Goal: Find specific page/section: Find specific page/section

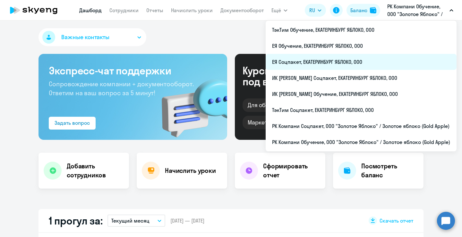
click at [336, 60] on li "ЕЯ Соцпакет, ЕКАТЕРИНБУРГ ЯБЛОКО, ООО" at bounding box center [361, 62] width 191 height 16
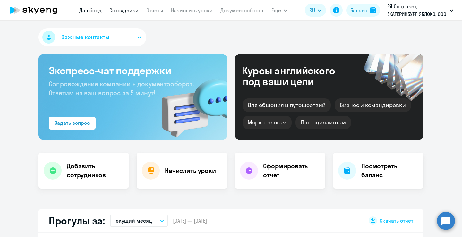
click at [121, 10] on link "Сотрудники" at bounding box center [123, 10] width 29 height 6
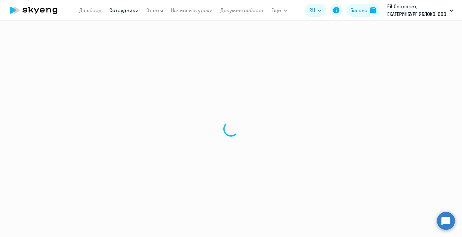
select select "30"
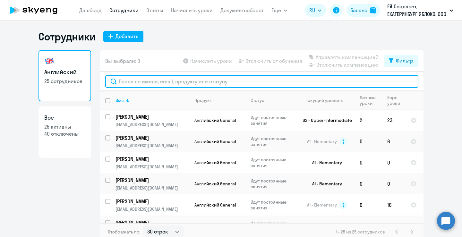
click at [275, 83] on input "text" at bounding box center [261, 81] width 313 height 13
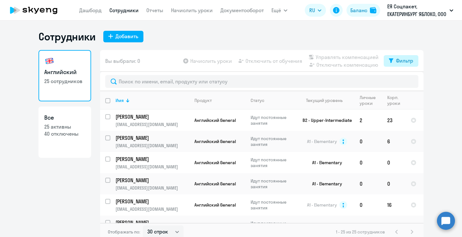
click at [396, 59] on div "Фильтр" at bounding box center [404, 61] width 17 height 8
click at [403, 80] on span at bounding box center [405, 82] width 11 height 6
click at [400, 82] on input "checkbox" at bounding box center [400, 82] width 0 height 0
checkbox input "true"
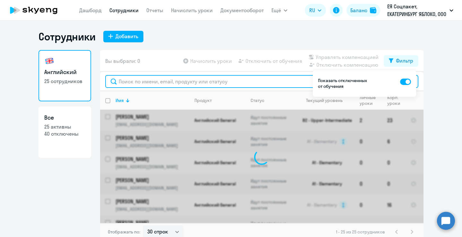
click at [234, 81] on input "text" at bounding box center [261, 81] width 313 height 13
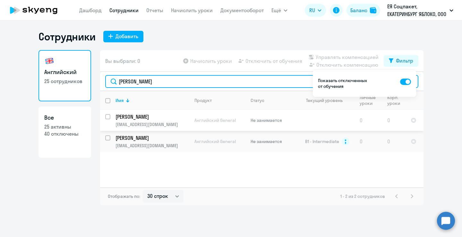
type input "[PERSON_NAME]"
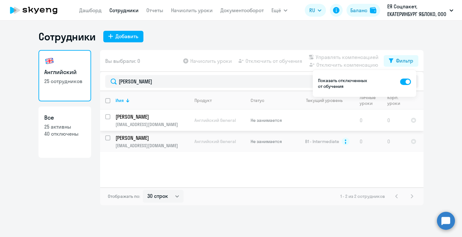
click at [166, 120] on td "[PERSON_NAME] [EMAIL_ADDRESS][DOMAIN_NAME]" at bounding box center [149, 120] width 79 height 21
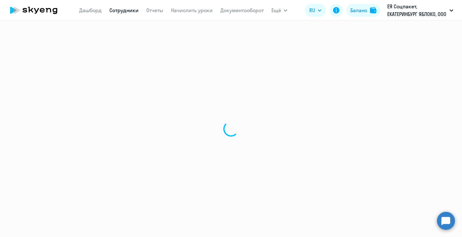
select select "english"
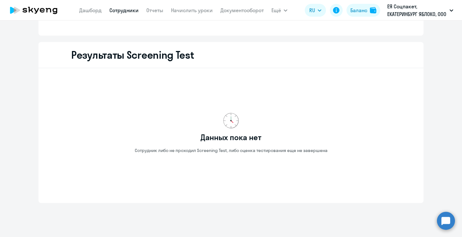
scroll to position [837, 0]
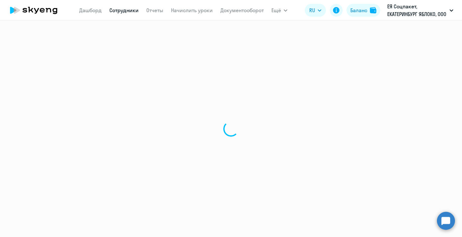
select select "30"
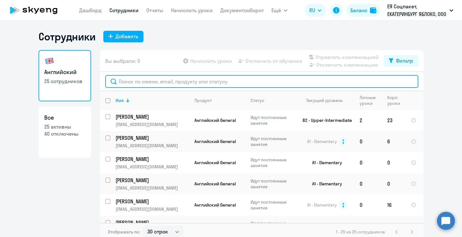
click at [183, 84] on input "text" at bounding box center [261, 81] width 313 height 13
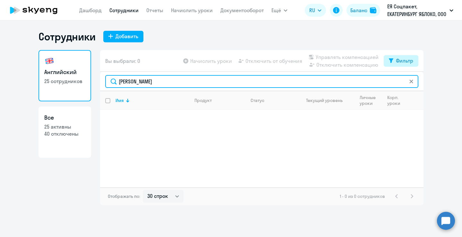
type input "[PERSON_NAME]"
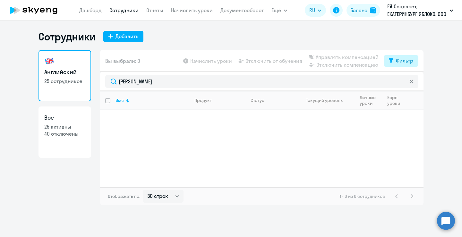
click at [412, 65] on button "Фильтр" at bounding box center [401, 61] width 35 height 12
click at [407, 80] on span at bounding box center [407, 82] width 11 height 6
click at [402, 82] on input "checkbox" at bounding box center [402, 82] width 0 height 0
checkbox input "true"
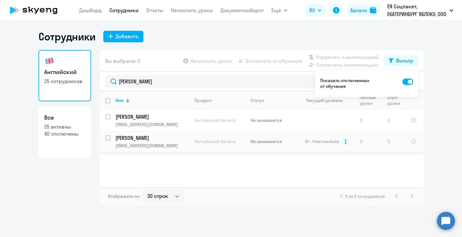
click at [149, 146] on p "[EMAIL_ADDRESS][DOMAIN_NAME]" at bounding box center [152, 146] width 73 height 6
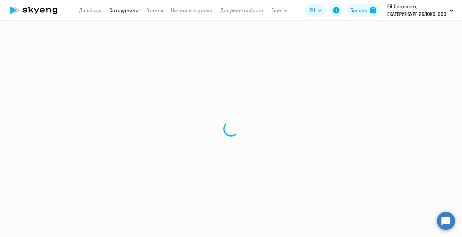
select select "english"
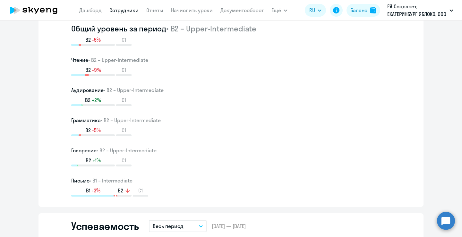
scroll to position [225, 0]
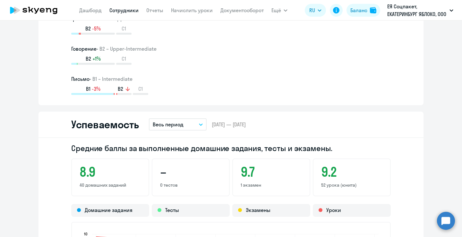
scroll to position [177, 0]
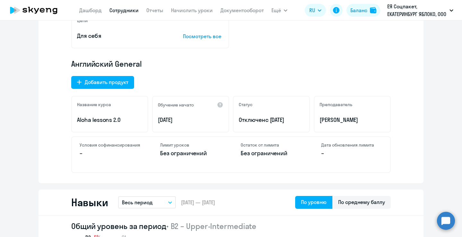
click at [118, 7] on link "Сотрудники" at bounding box center [123, 10] width 29 height 6
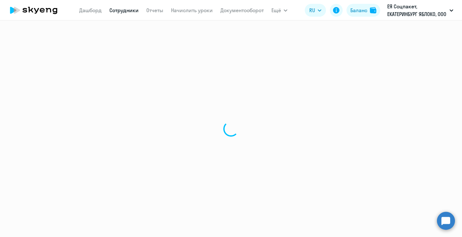
select select "30"
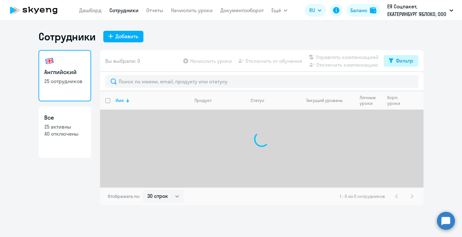
click at [408, 62] on div "Фильтр" at bounding box center [404, 61] width 17 height 8
